Goal: Information Seeking & Learning: Learn about a topic

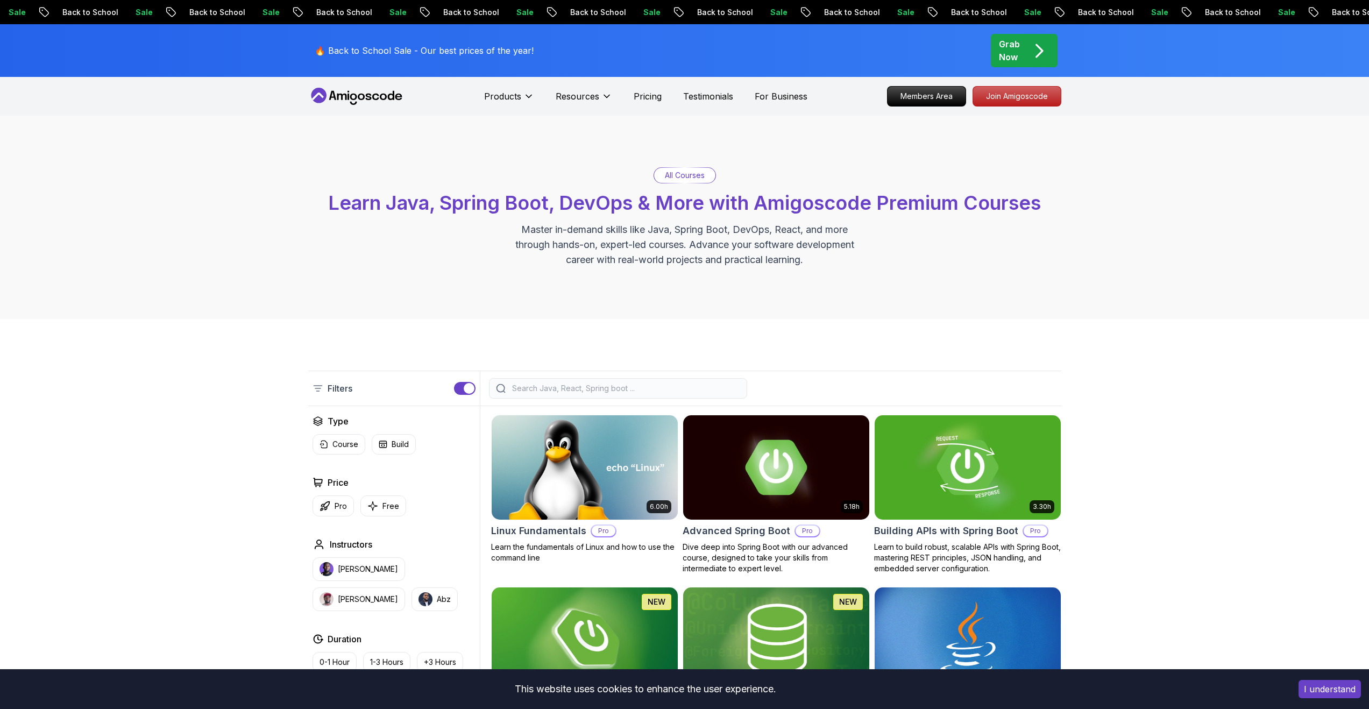
scroll to position [160, 0]
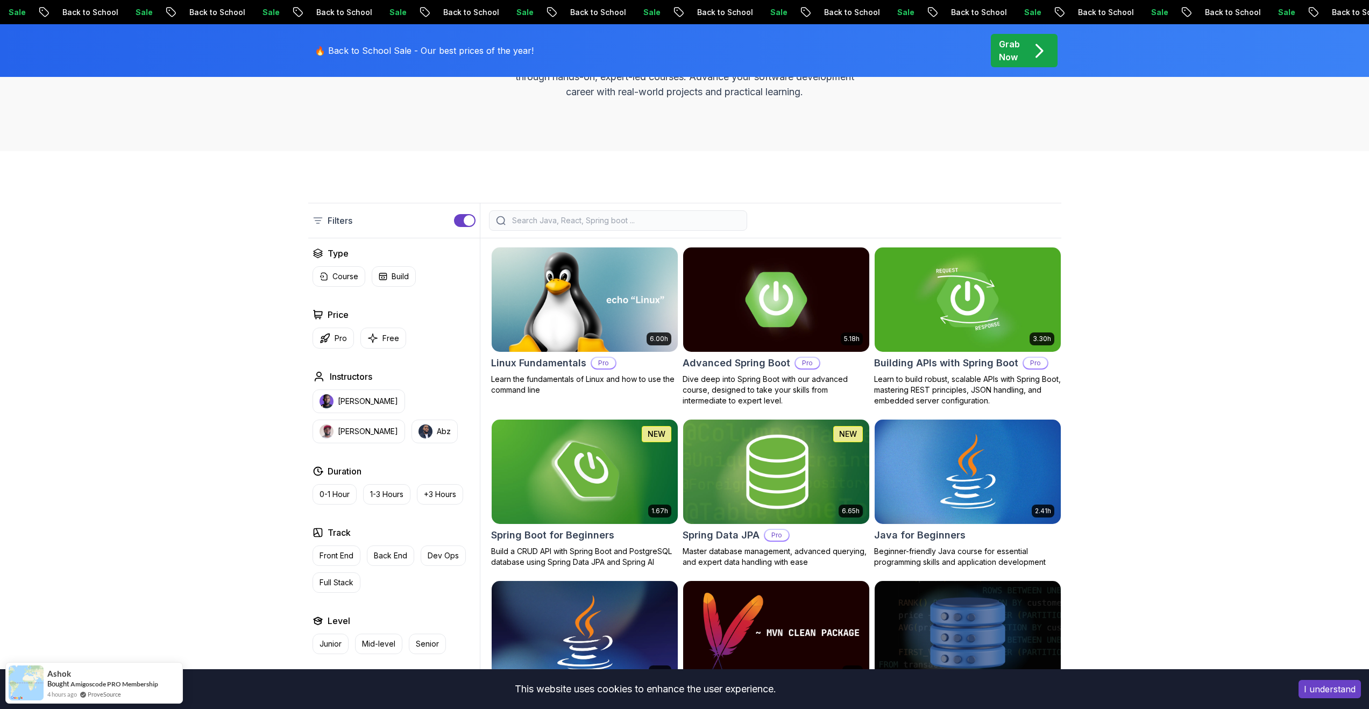
scroll to position [0, 0]
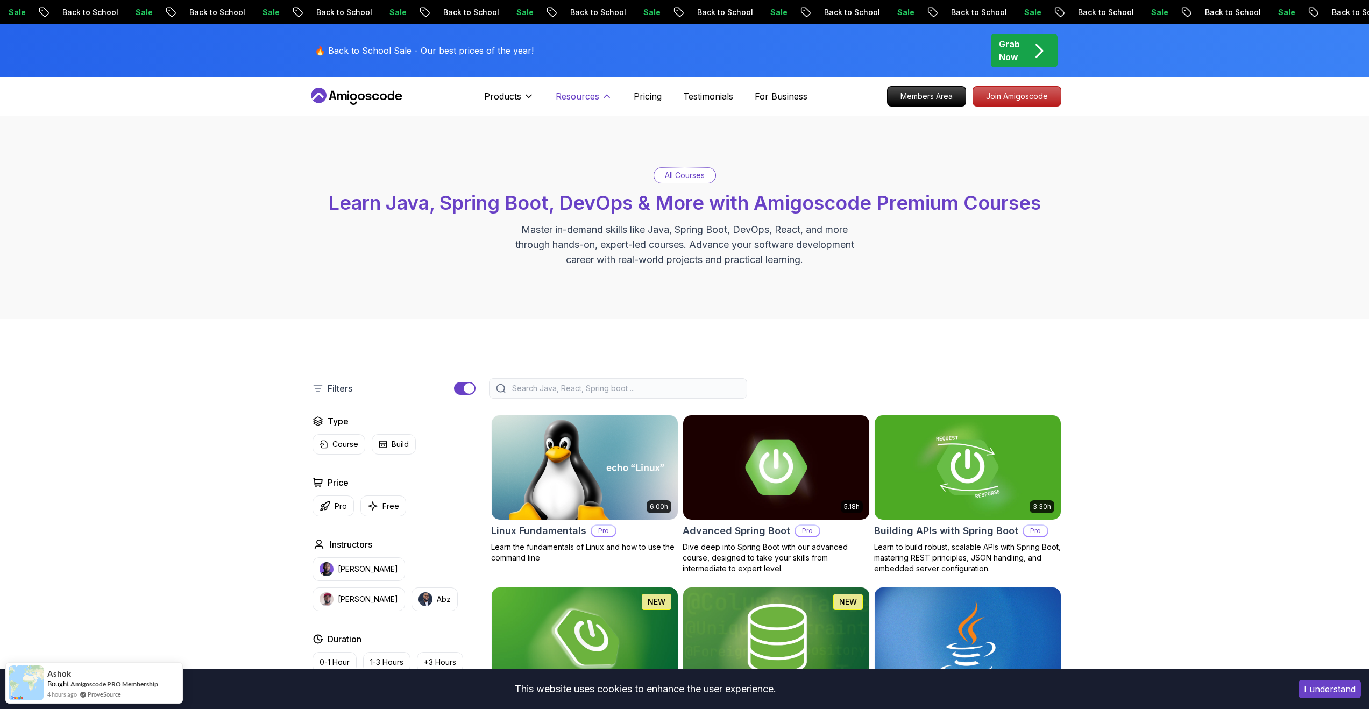
click at [596, 94] on p "Resources" at bounding box center [578, 96] width 44 height 13
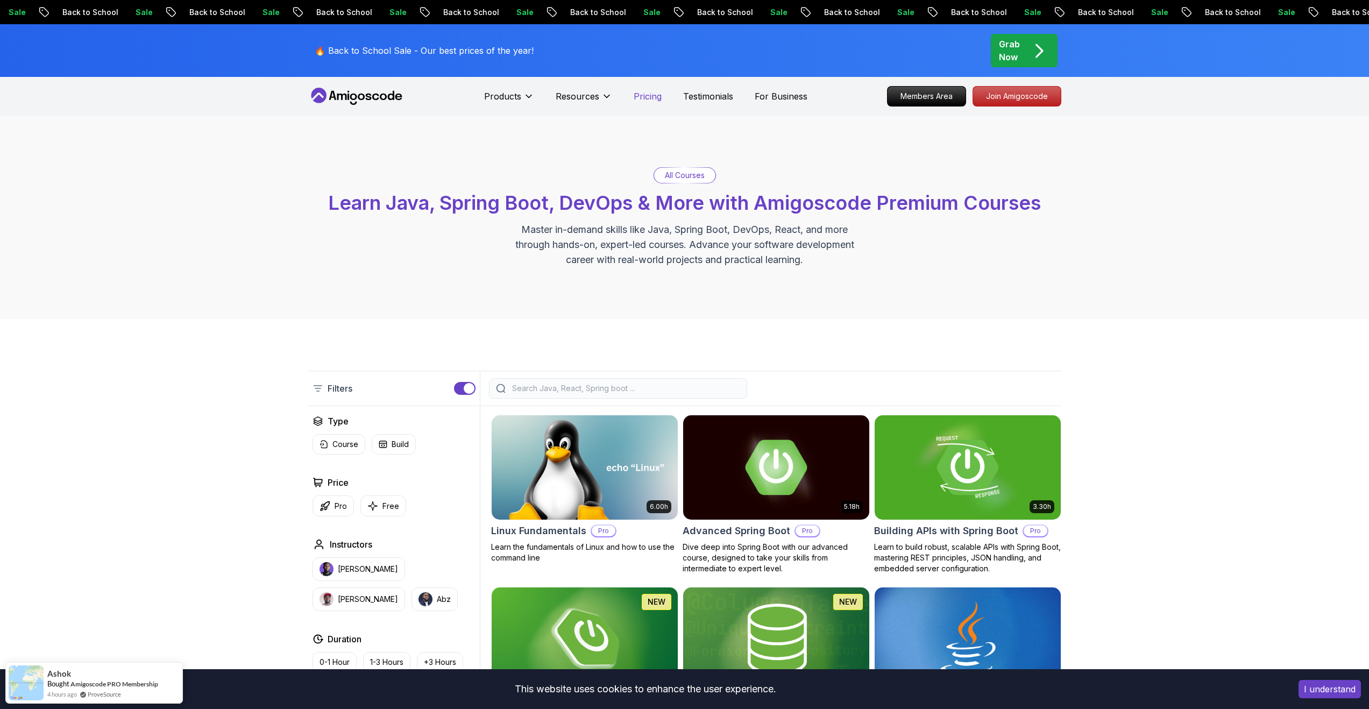
click at [634, 96] on p "Pricing" at bounding box center [648, 96] width 28 height 13
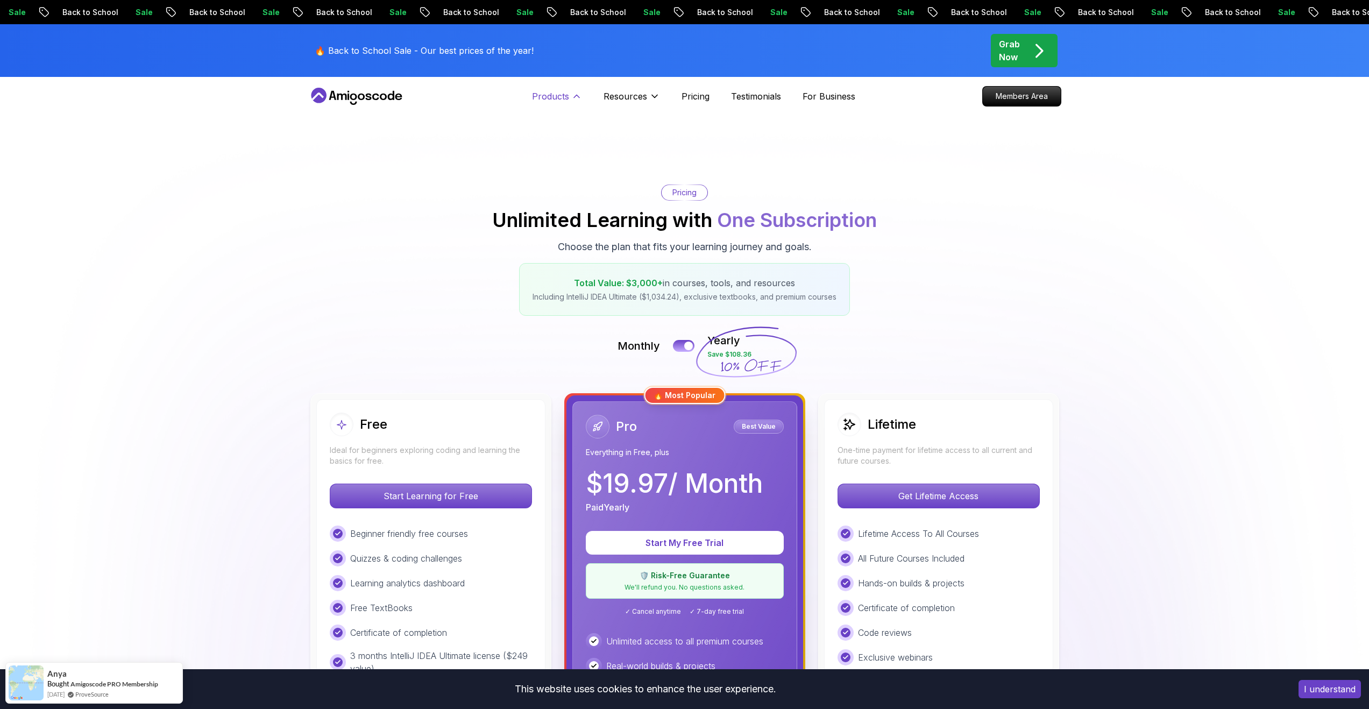
click at [544, 98] on p "Products" at bounding box center [550, 96] width 37 height 13
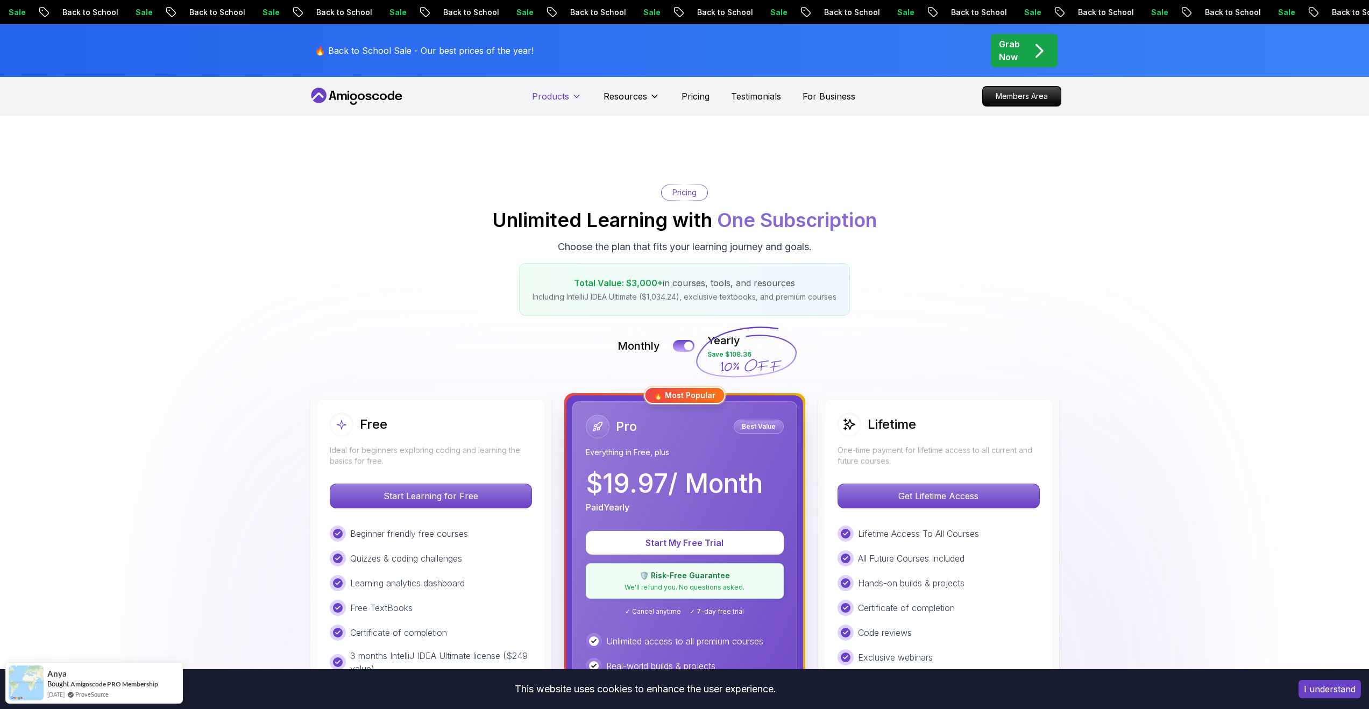
click at [545, 96] on p "Products" at bounding box center [550, 96] width 37 height 13
click at [366, 95] on icon at bounding box center [368, 97] width 6 height 6
